Goal: Information Seeking & Learning: Learn about a topic

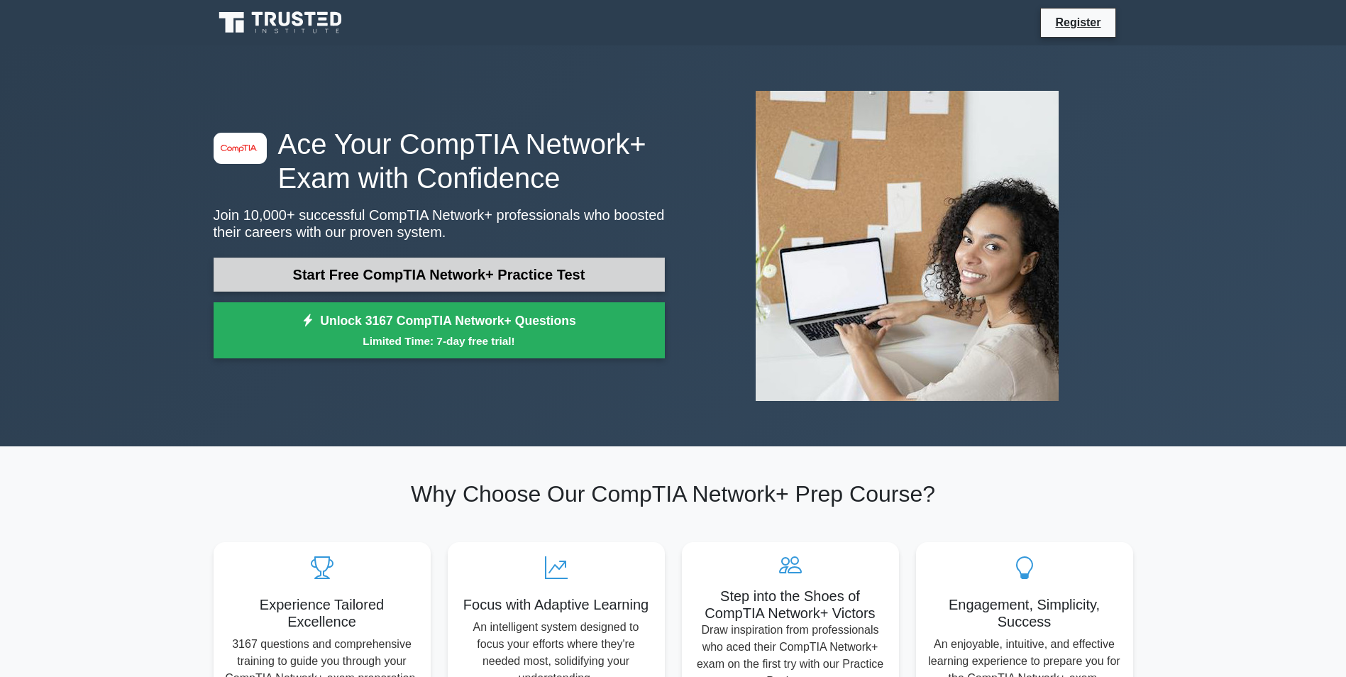
click at [394, 272] on link "Start Free CompTIA Network+ Practice Test" at bounding box center [439, 275] width 451 height 34
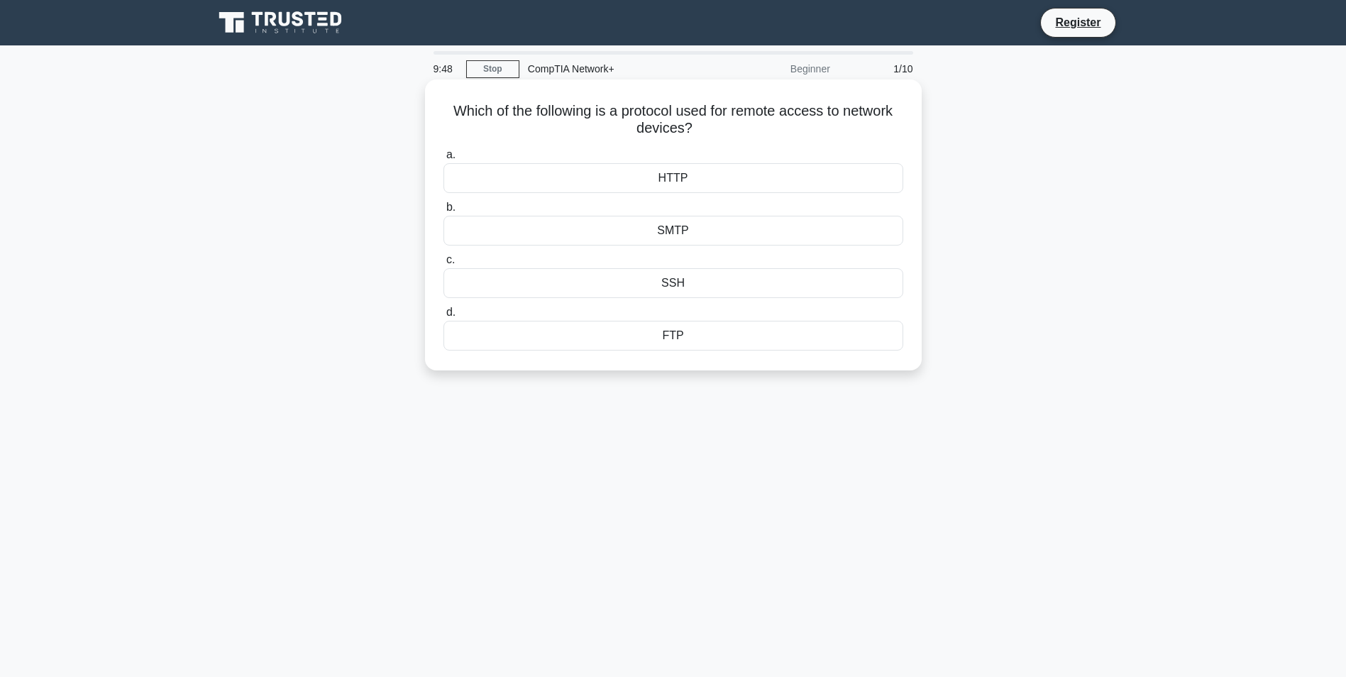
click at [676, 285] on div "SSH" at bounding box center [673, 283] width 460 height 30
click at [443, 265] on input "c. SSH" at bounding box center [443, 259] width 0 height 9
click at [681, 233] on div "IP spoofing" at bounding box center [673, 231] width 460 height 30
click at [443, 212] on input "b. IP spoofing" at bounding box center [443, 207] width 0 height 9
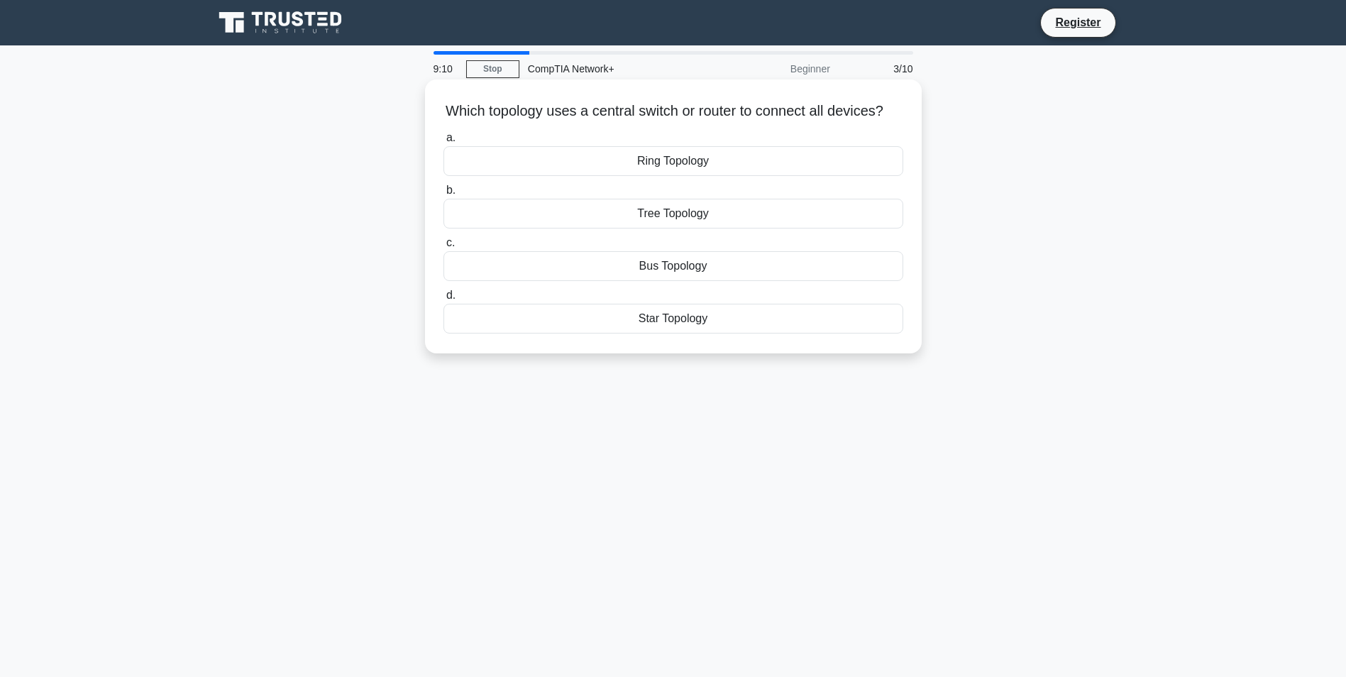
click at [670, 228] on div "Tree Topology" at bounding box center [673, 214] width 460 height 30
click at [443, 195] on input "b. Tree Topology" at bounding box center [443, 190] width 0 height 9
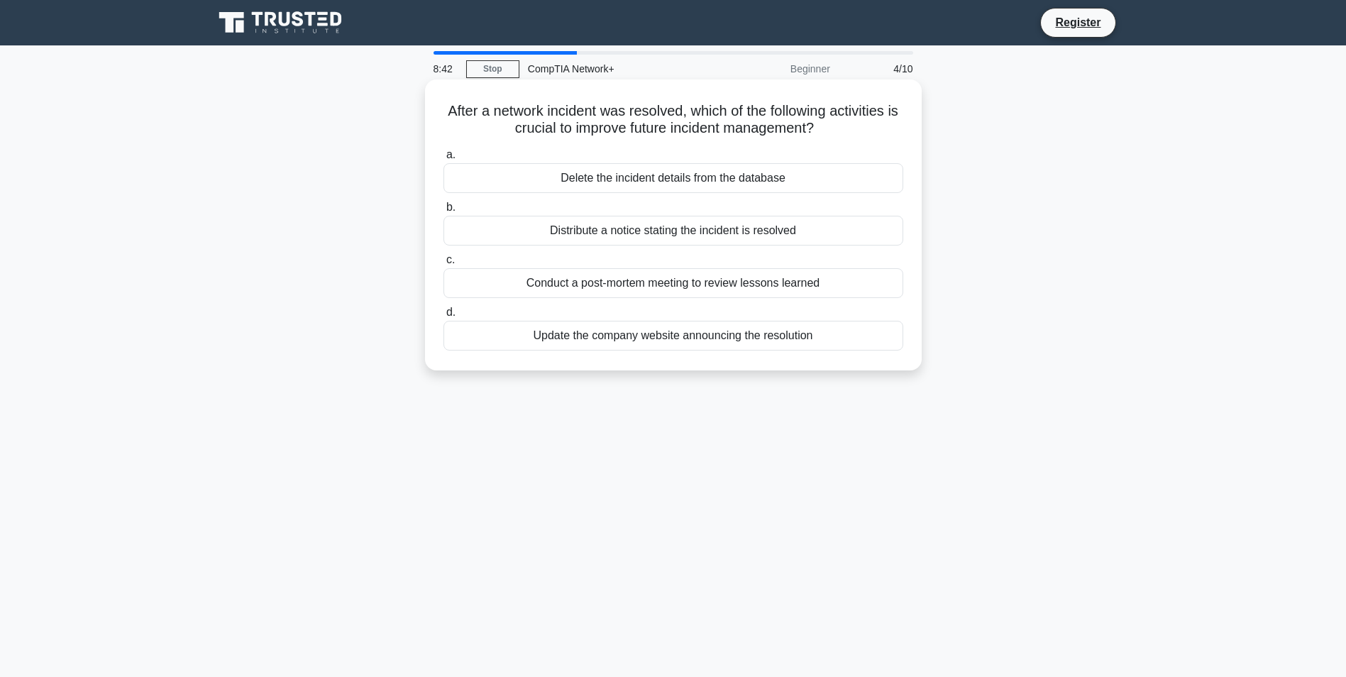
click at [634, 287] on div "Conduct a post-mortem meeting to review lessons learned" at bounding box center [673, 283] width 460 height 30
click at [443, 265] on input "c. Conduct a post-mortem meeting to review lessons learned" at bounding box center [443, 259] width 0 height 9
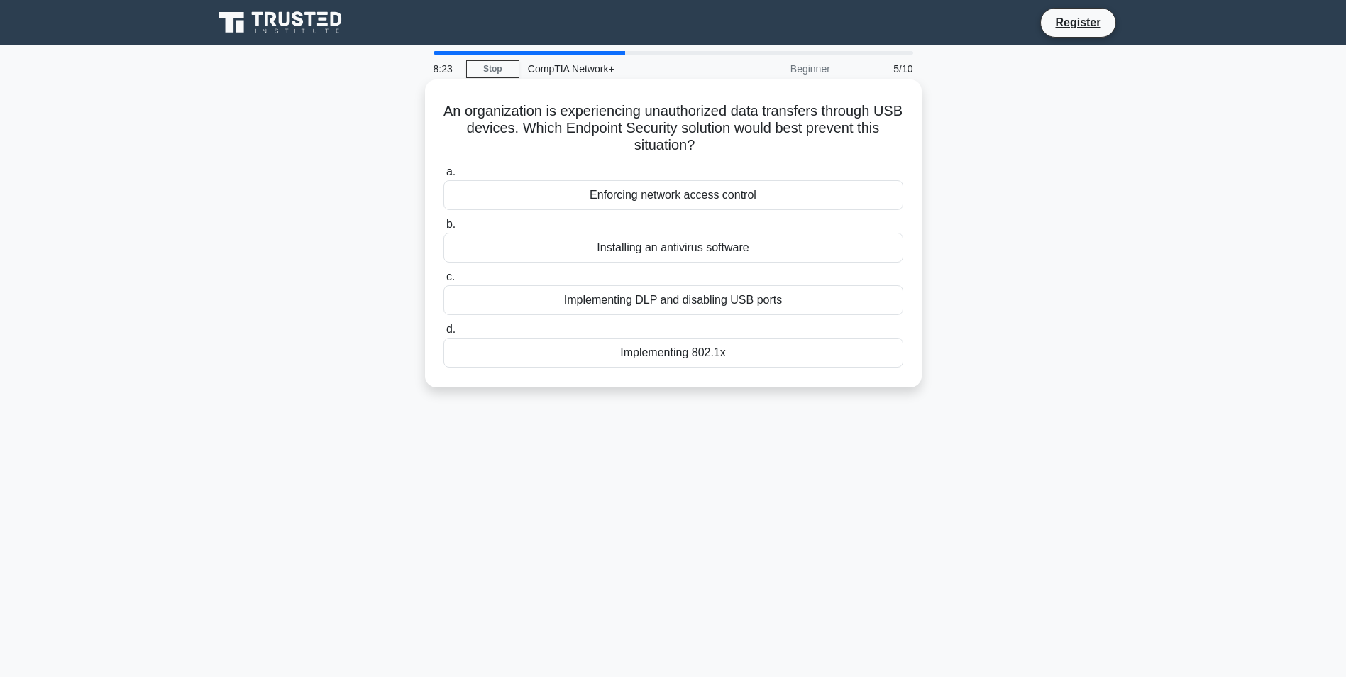
click at [673, 307] on div "Implementing DLP and disabling USB ports" at bounding box center [673, 300] width 460 height 30
click at [443, 282] on input "c. Implementing DLP and disabling USB ports" at bounding box center [443, 276] width 0 height 9
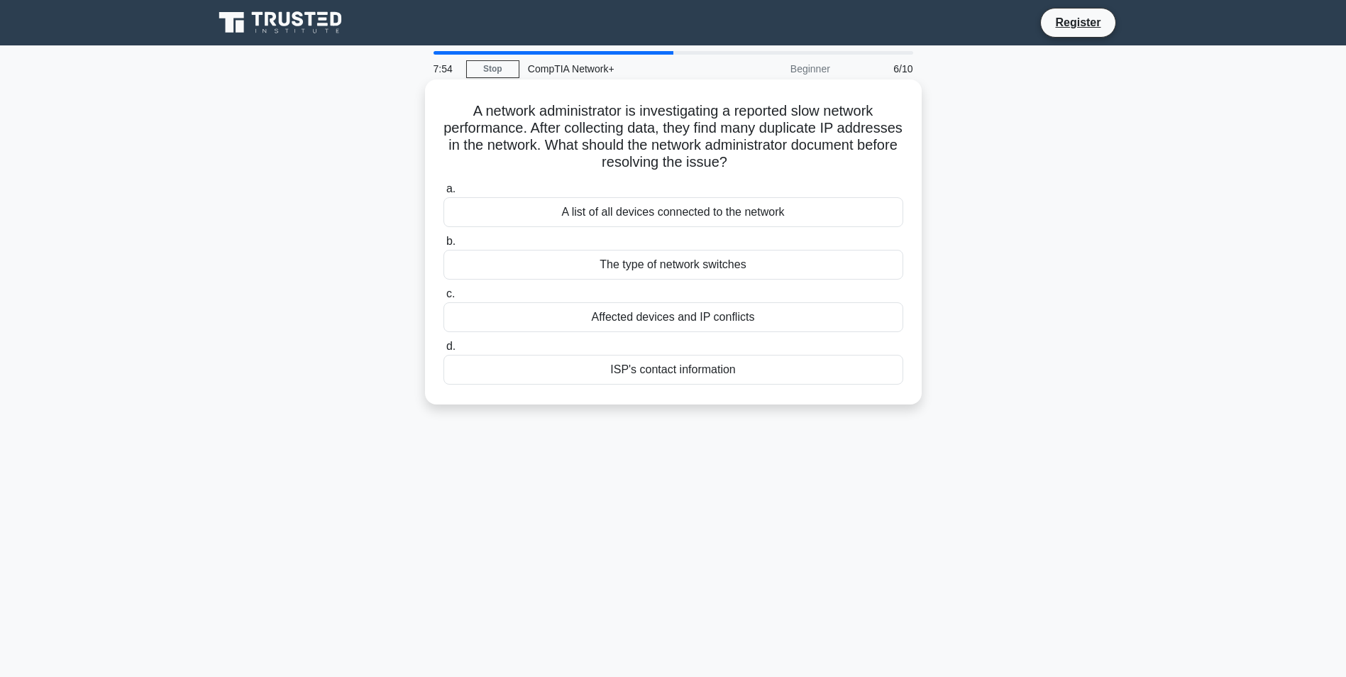
click at [717, 324] on div "Affected devices and IP conflicts" at bounding box center [673, 317] width 460 height 30
click at [443, 299] on input "c. Affected devices and IP conflicts" at bounding box center [443, 293] width 0 height 9
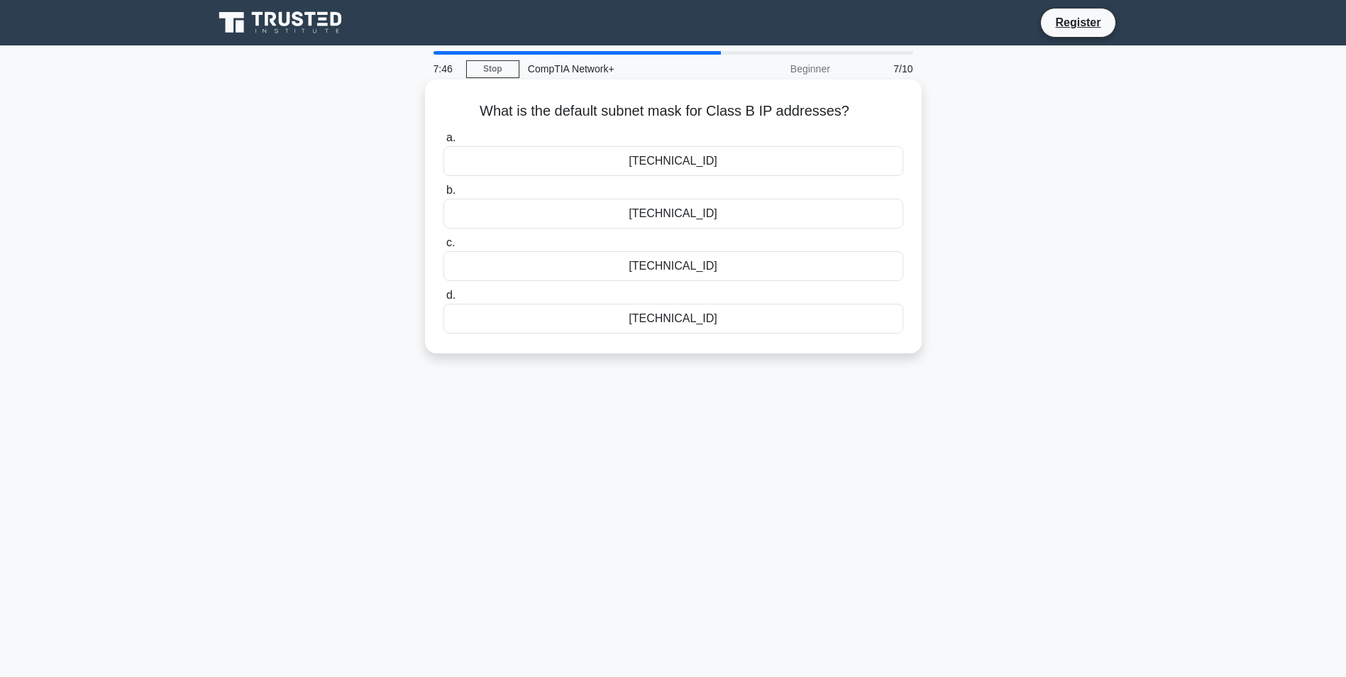
click at [684, 160] on div "255.255.0.0" at bounding box center [673, 161] width 460 height 30
click at [443, 143] on input "a. 255.255.0.0" at bounding box center [443, 137] width 0 height 9
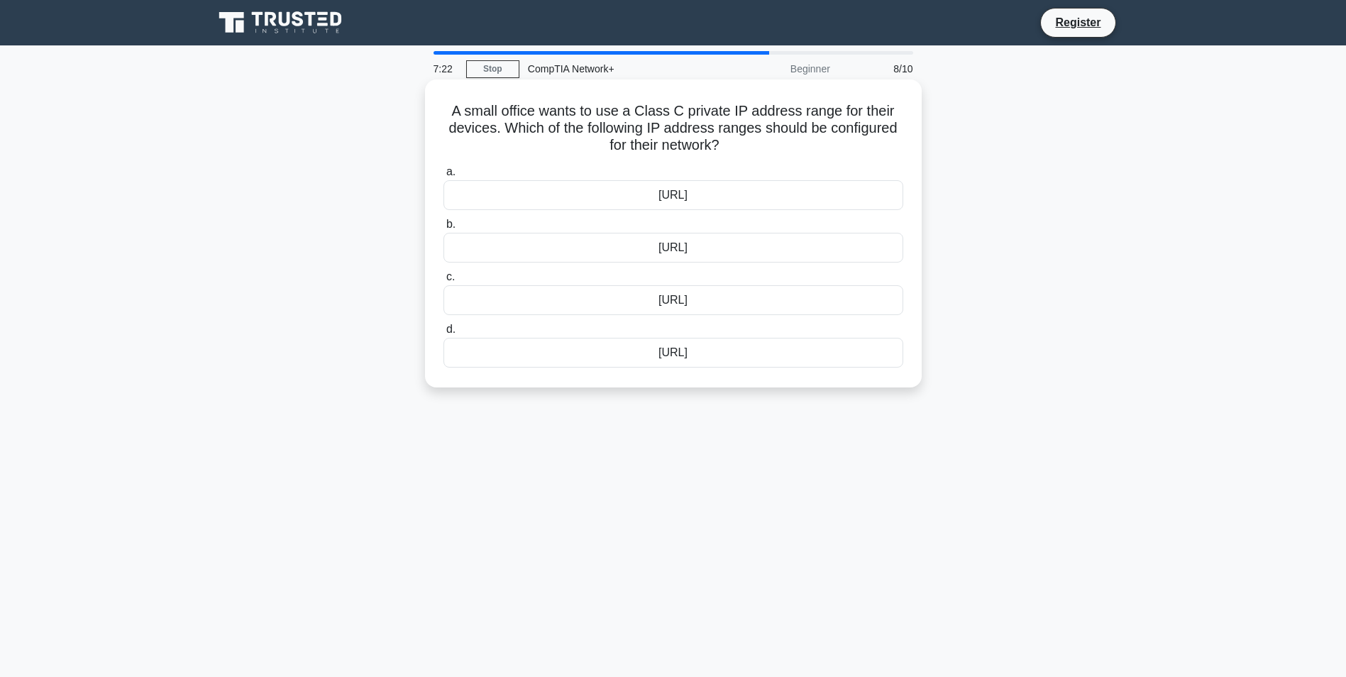
click at [665, 298] on div "172.16.0.0/12" at bounding box center [673, 300] width 460 height 30
click at [443, 282] on input "c. 172.16.0.0/12" at bounding box center [443, 276] width 0 height 9
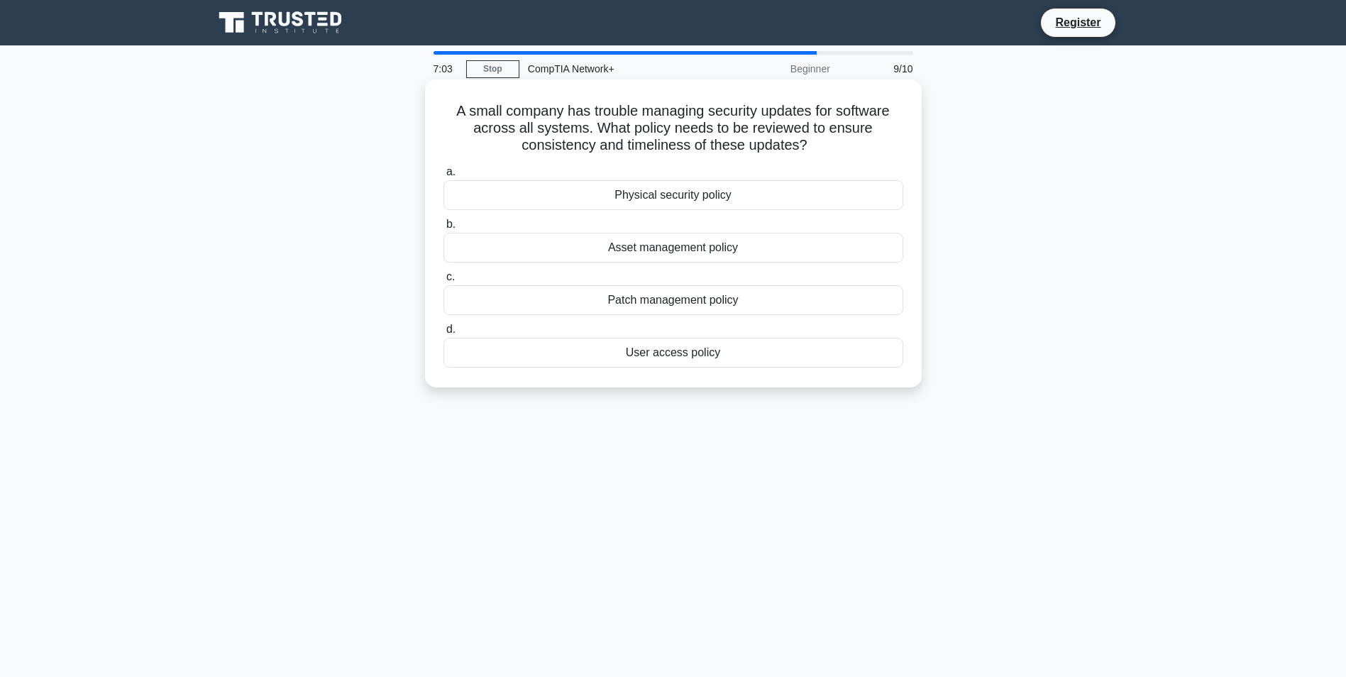
click at [706, 297] on div "Patch management policy" at bounding box center [673, 300] width 460 height 30
click at [443, 282] on input "c. Patch management policy" at bounding box center [443, 276] width 0 height 9
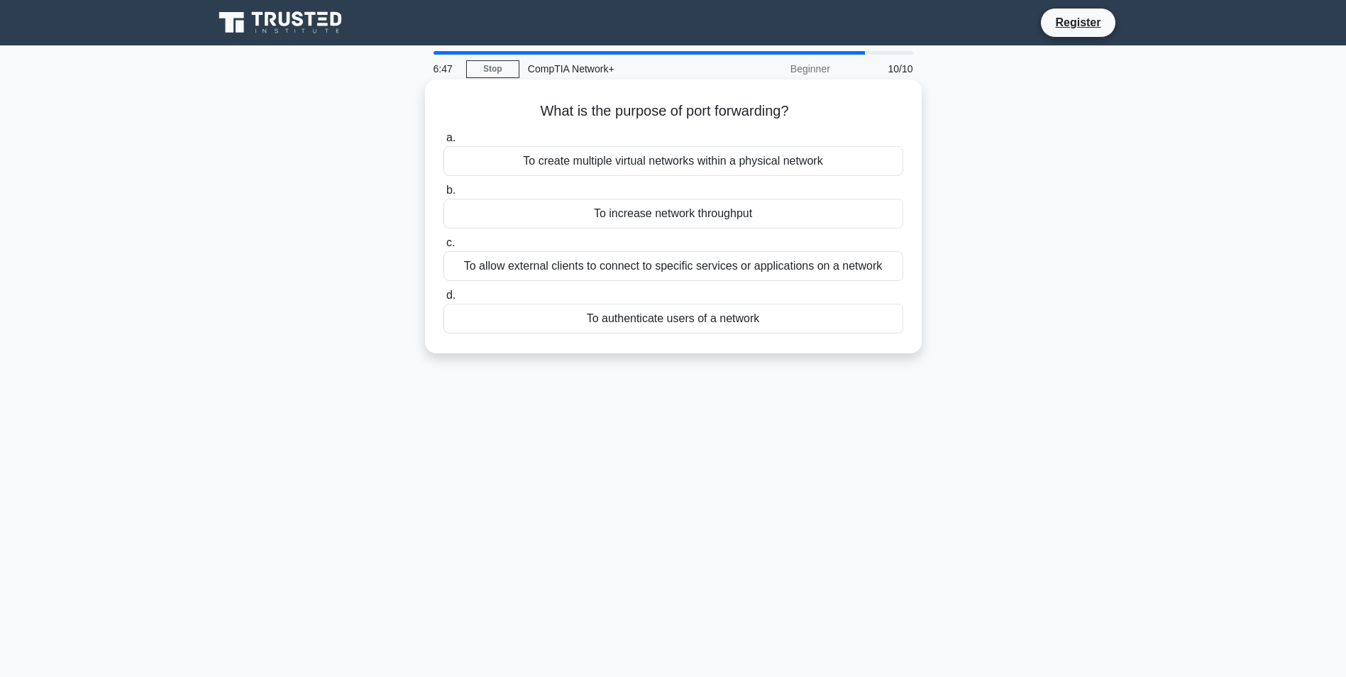
click at [756, 275] on div "To allow external clients to connect to specific services or applications on a …" at bounding box center [673, 266] width 460 height 30
click at [443, 248] on input "c. To allow external clients to connect to specific services or applications on…" at bounding box center [443, 242] width 0 height 9
